Goal: Information Seeking & Learning: Learn about a topic

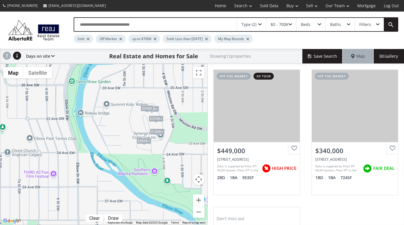
scroll to position [24, 0]
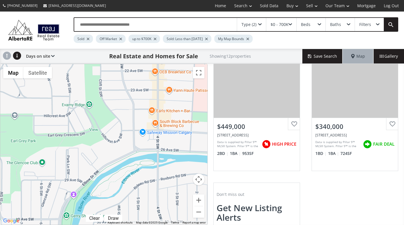
drag, startPoint x: 136, startPoint y: 82, endPoint x: 130, endPoint y: 218, distance: 135.7
click at [130, 218] on div "To navigate, press the arrow keys. $180K+ $180K+ $330K+ $180K+ $330K+ $335K+ $5…" at bounding box center [103, 144] width 207 height 161
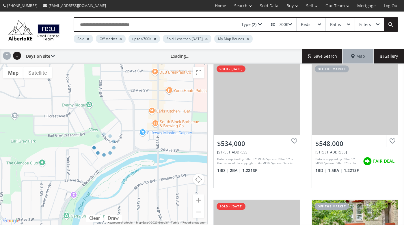
scroll to position [24, 0]
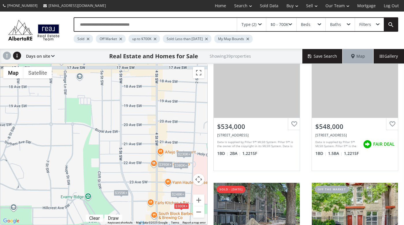
drag, startPoint x: 84, startPoint y: 79, endPoint x: 83, endPoint y: 172, distance: 92.8
click at [83, 172] on div "To navigate, press the arrow keys. $534K+ $534K+ $355K+ $300K+ $400K+ $355K+ $3…" at bounding box center [103, 144] width 207 height 161
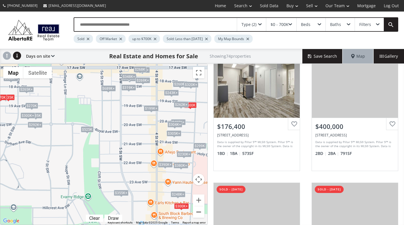
click at [197, 212] on button "Zoom out" at bounding box center [199, 213] width 12 height 12
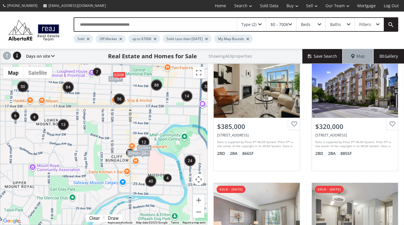
click at [261, 23] on div "Type (2)" at bounding box center [251, 24] width 29 height 13
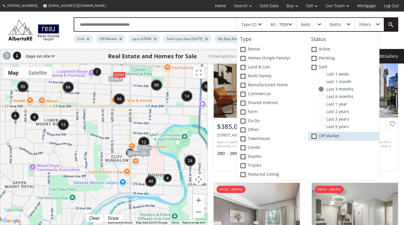
click at [0, 0] on icon at bounding box center [0, 0] width 0 height 0
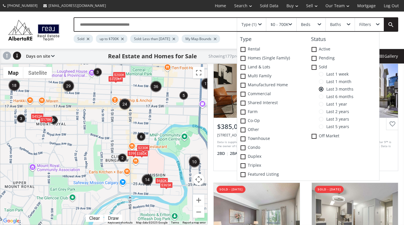
click at [283, 24] on div "$0 - 700K" at bounding box center [280, 25] width 18 height 4
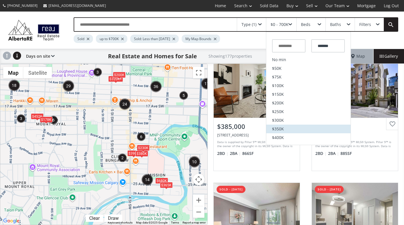
click at [279, 127] on span "$350K" at bounding box center [278, 129] width 12 height 4
type input "*******"
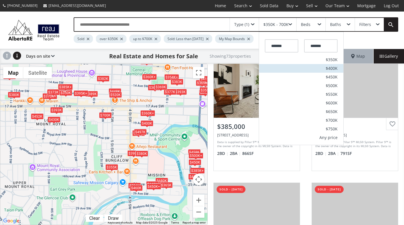
click at [329, 68] on span "$400K" at bounding box center [332, 68] width 12 height 4
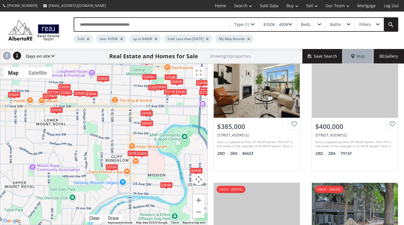
click at [147, 113] on div "$360K" at bounding box center [146, 113] width 13 height 6
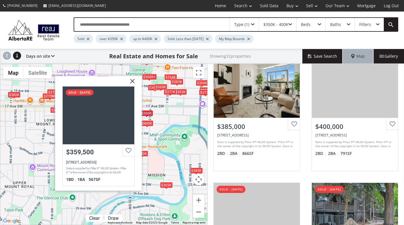
click at [166, 115] on div "To navigate, press the arrow keys. $385K $400K $400K $355K $360K+ $370K+ $369K+…" at bounding box center [103, 144] width 207 height 161
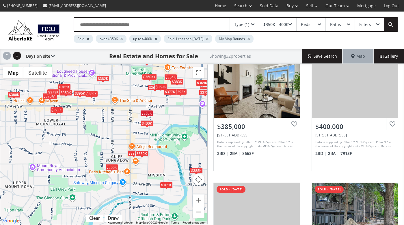
click at [150, 125] on div "$400K" at bounding box center [146, 124] width 13 height 6
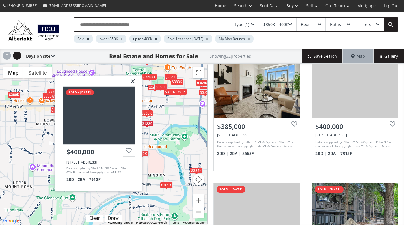
click at [167, 117] on div "To navigate, press the arrow keys. $385K $400K $400K $355K $360K+ $370K+ $369K+…" at bounding box center [103, 144] width 207 height 161
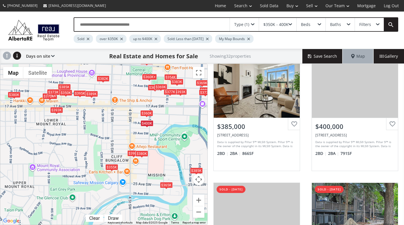
click at [90, 94] on div "$389K" at bounding box center [91, 94] width 13 height 6
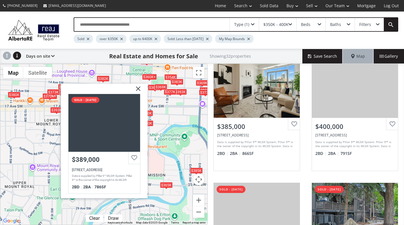
click at [43, 144] on div "To navigate, press the arrow keys. $385K $400K $400K $355K $360K+ $370K+ $369K+…" at bounding box center [103, 144] width 207 height 161
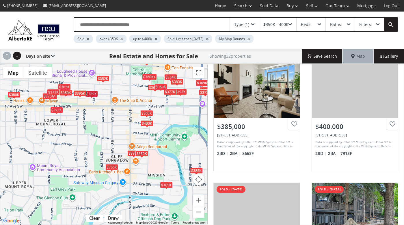
click at [81, 95] on div "$395K" at bounding box center [80, 93] width 13 height 6
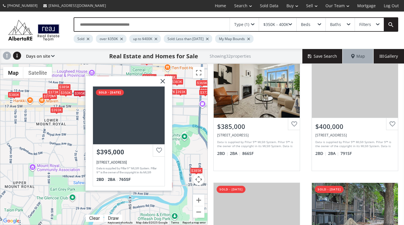
click at [59, 111] on div "$393K" at bounding box center [56, 110] width 13 height 6
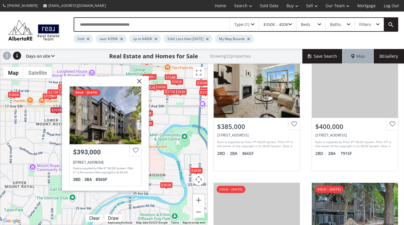
click at [36, 125] on div "To navigate, press the arrow keys. $385K $400K $400K $355K $360K+ $370K+ $369K+…" at bounding box center [103, 144] width 207 height 161
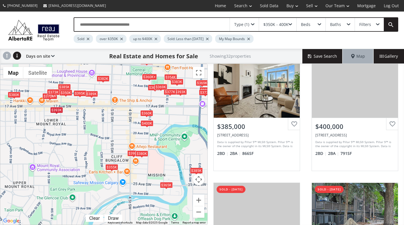
click at [66, 94] on div "$350K" at bounding box center [65, 93] width 13 height 6
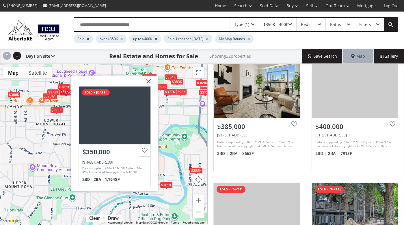
click at [64, 85] on div "$385K" at bounding box center [64, 87] width 13 height 6
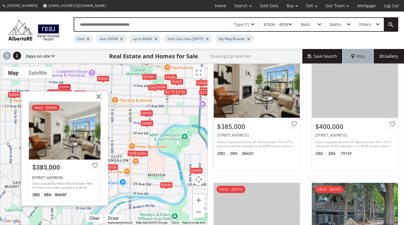
click at [48, 83] on div "To navigate, press the arrow keys. $385K $400K $400K $355K $360K+ $370K+ $369K+…" at bounding box center [103, 144] width 207 height 161
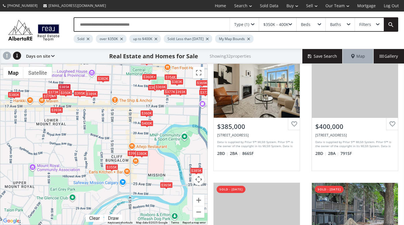
click at [102, 78] on div "$382K" at bounding box center [103, 78] width 13 height 6
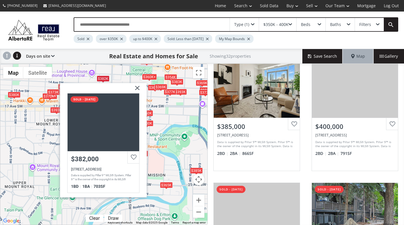
click at [138, 87] on img at bounding box center [135, 90] width 14 height 14
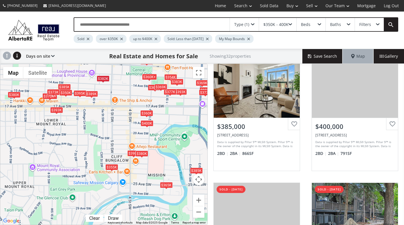
click at [147, 114] on div "$360K" at bounding box center [146, 113] width 13 height 6
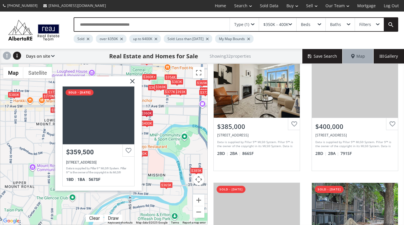
click at [134, 80] on img at bounding box center [130, 83] width 14 height 14
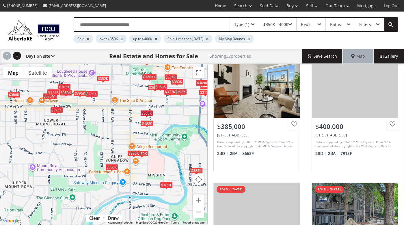
click at [132, 152] on div "$390K" at bounding box center [133, 153] width 13 height 6
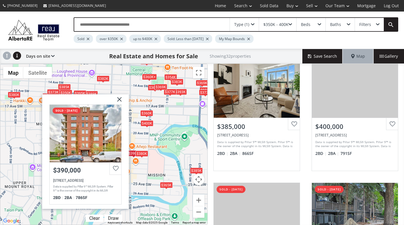
drag, startPoint x: 121, startPoint y: 101, endPoint x: 121, endPoint y: 105, distance: 3.2
click at [121, 102] on img at bounding box center [117, 101] width 14 height 14
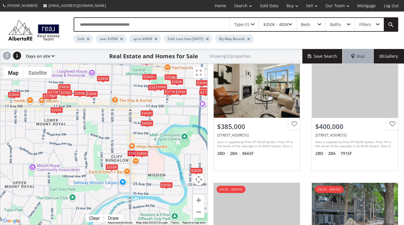
click at [146, 153] on div "$380K" at bounding box center [141, 154] width 13 height 6
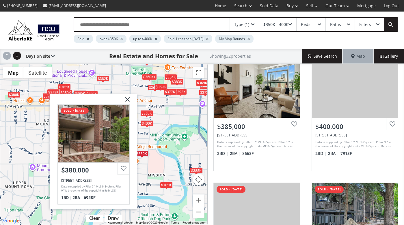
click at [127, 99] on img at bounding box center [125, 101] width 14 height 14
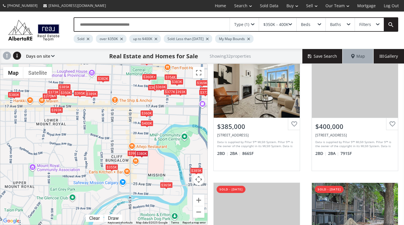
click at [167, 183] on div "$365K" at bounding box center [166, 185] width 13 height 6
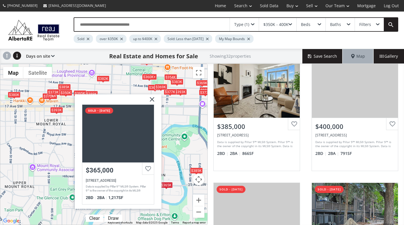
click at [152, 99] on img at bounding box center [149, 102] width 14 height 14
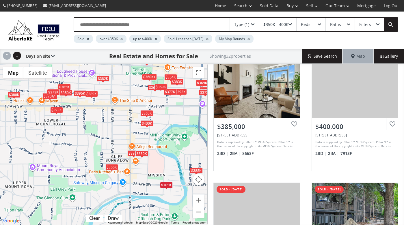
click at [60, 110] on div "$393K" at bounding box center [56, 110] width 13 height 6
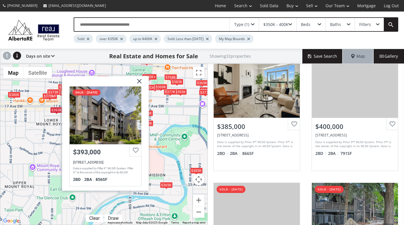
drag, startPoint x: 140, startPoint y: 83, endPoint x: 135, endPoint y: 84, distance: 4.7
click at [140, 83] on img at bounding box center [137, 83] width 14 height 14
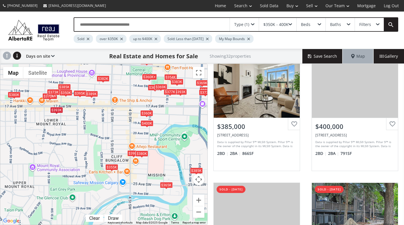
click at [149, 76] on div "$360K+" at bounding box center [149, 77] width 15 height 6
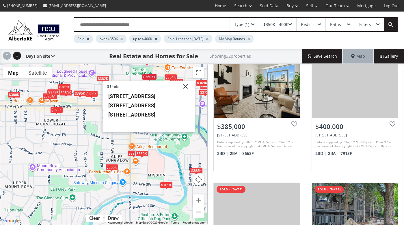
click at [92, 135] on div "To navigate, press the arrow keys. $385K $400K $400K $355K $360K+ $370K+ $369K+…" at bounding box center [103, 144] width 207 height 161
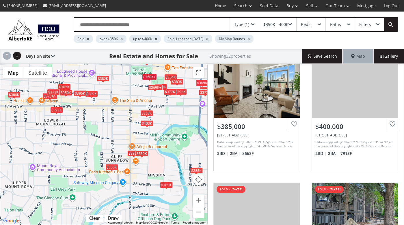
click at [154, 89] on div "$369K+" at bounding box center [155, 88] width 15 height 6
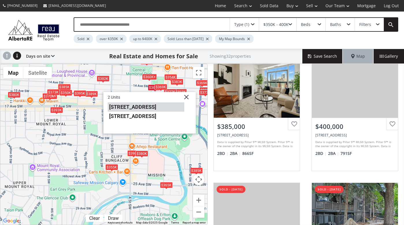
click at [123, 108] on li "[STREET_ADDRESS]" at bounding box center [146, 107] width 77 height 9
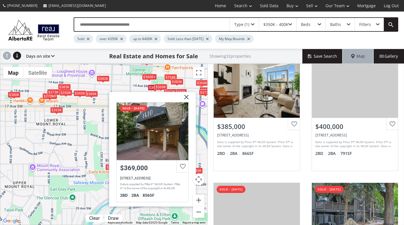
click at [187, 96] on img at bounding box center [184, 99] width 14 height 14
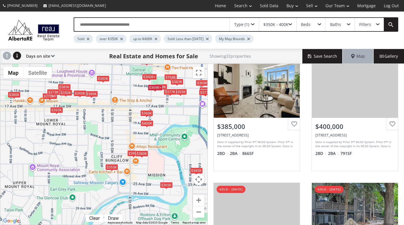
click at [158, 87] on div "$369K+" at bounding box center [155, 88] width 15 height 6
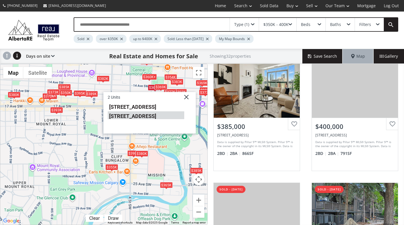
click at [142, 116] on li "[STREET_ADDRESS]" at bounding box center [146, 116] width 77 height 8
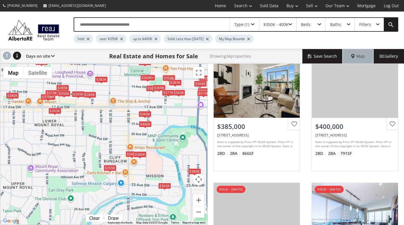
click at [171, 96] on div "$377K" at bounding box center [168, 93] width 13 height 6
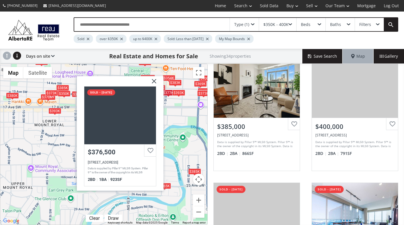
click at [180, 91] on div "$393K" at bounding box center [178, 93] width 13 height 6
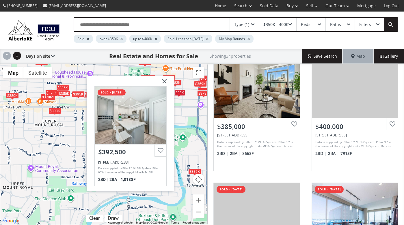
click at [59, 139] on div "To navigate, press the arrow keys. $385K $400K $400K $400K $355K $360K+ $370K+ …" at bounding box center [103, 144] width 207 height 161
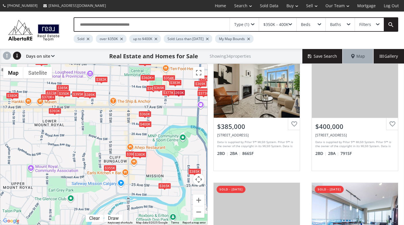
click at [44, 99] on div "$370K+" at bounding box center [48, 97] width 15 height 6
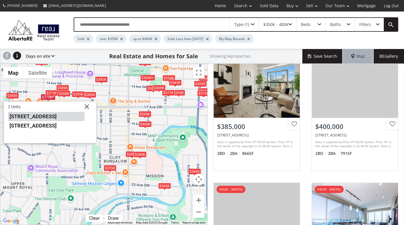
click at [37, 118] on li "[STREET_ADDRESS]" at bounding box center [46, 116] width 77 height 9
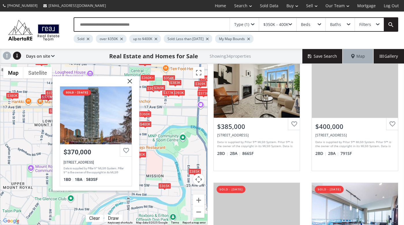
click at [14, 96] on div "$380K" at bounding box center [12, 96] width 13 height 6
